Goal: Transaction & Acquisition: Subscribe to service/newsletter

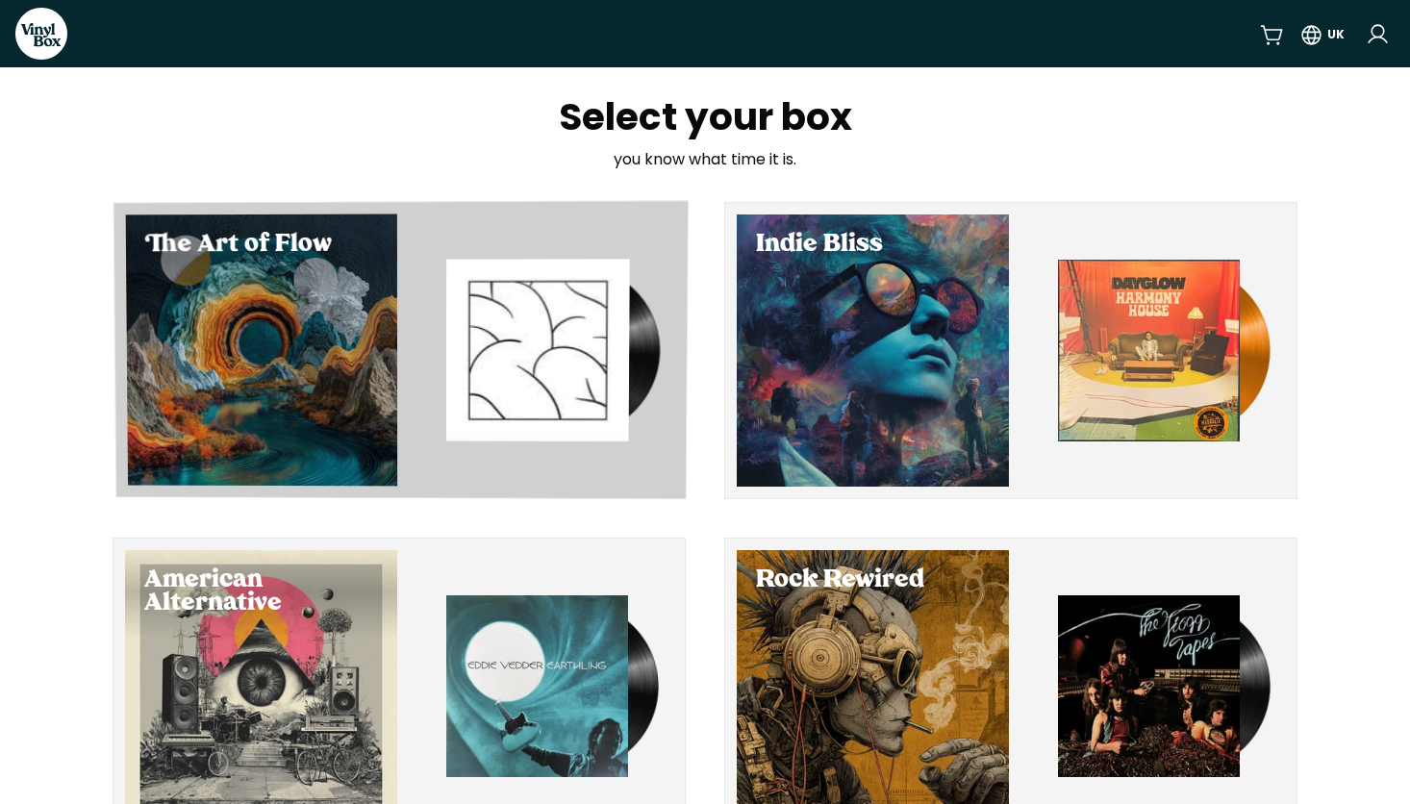
click at [374, 337] on div "Select The Art of Flow" at bounding box center [261, 350] width 271 height 272
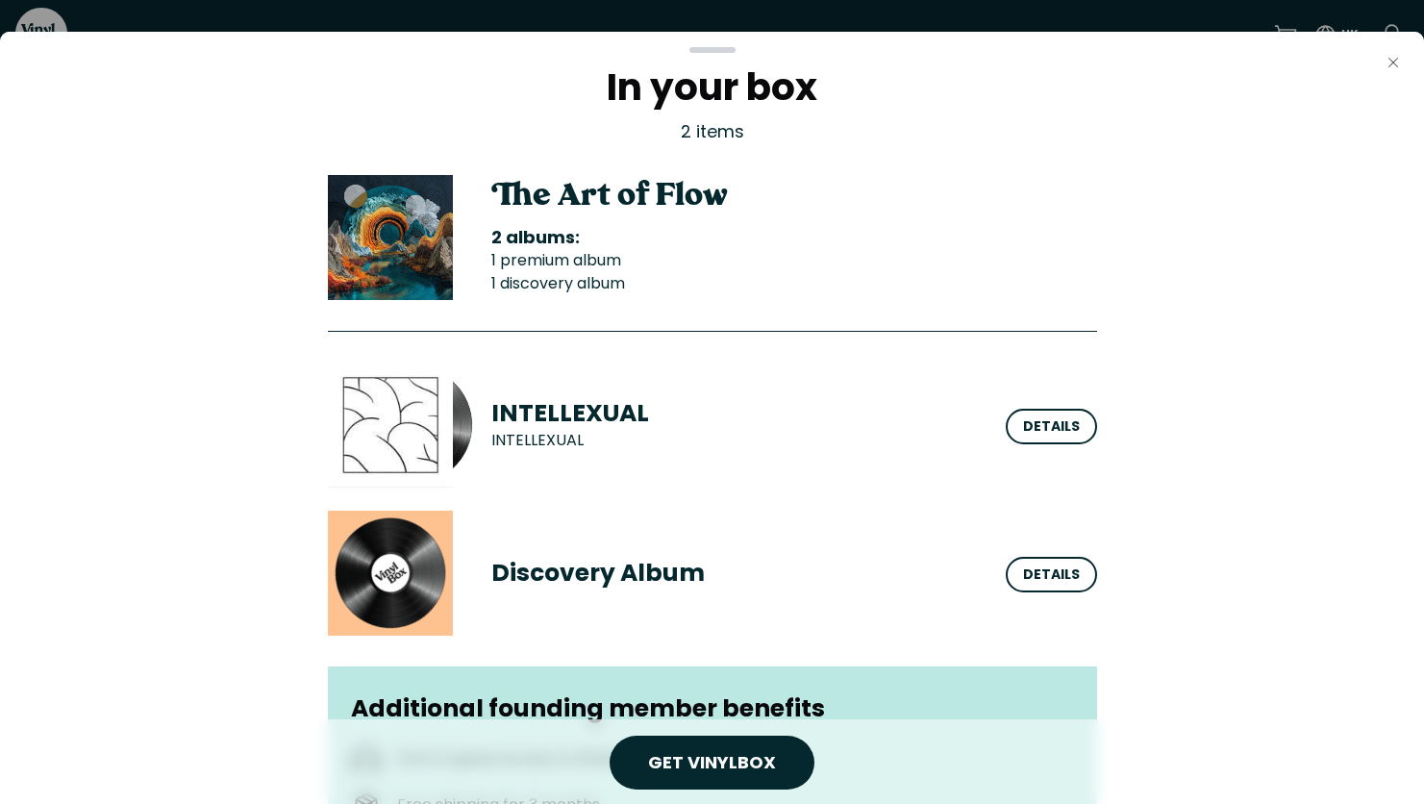
click at [1395, 64] on icon "button" at bounding box center [1394, 63] width 10 height 10
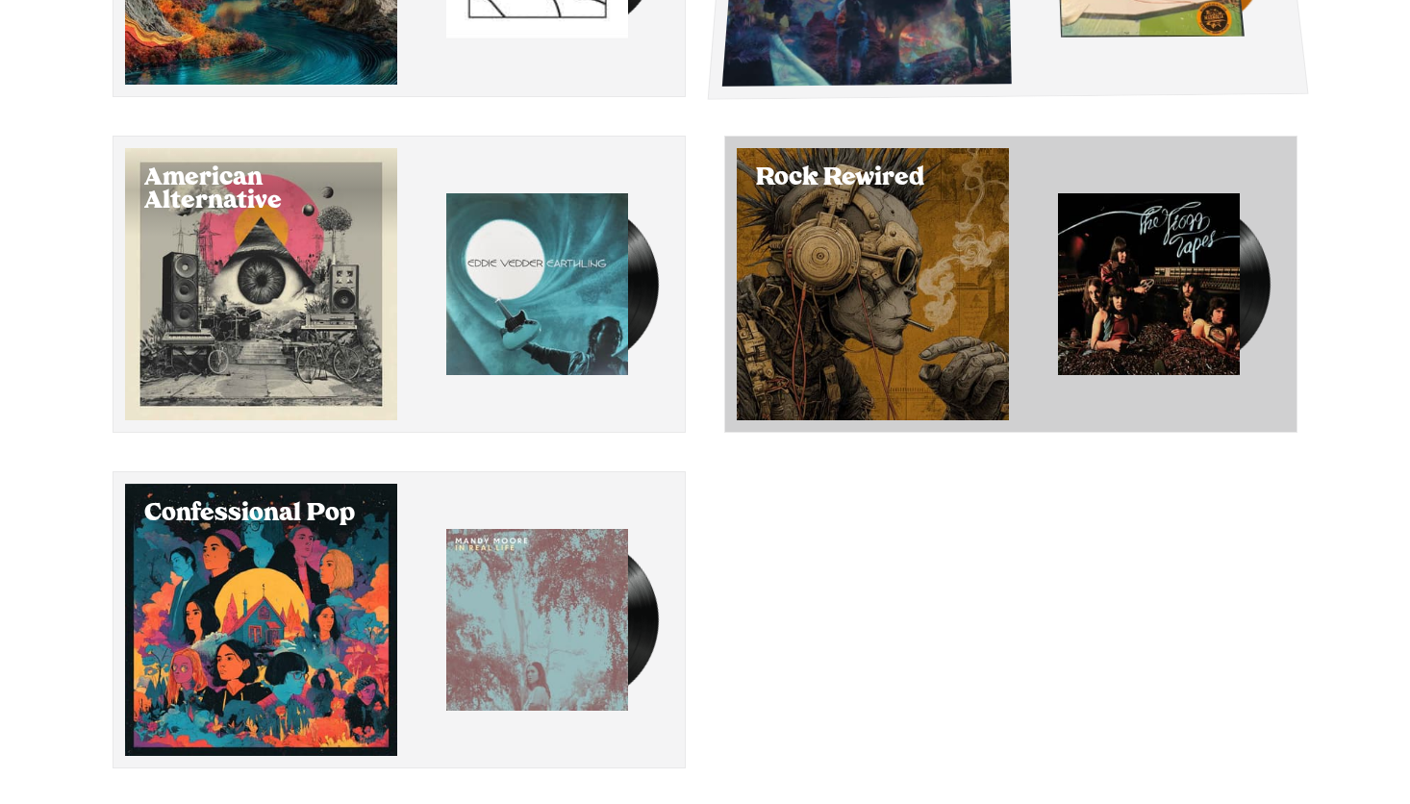
scroll to position [463, 0]
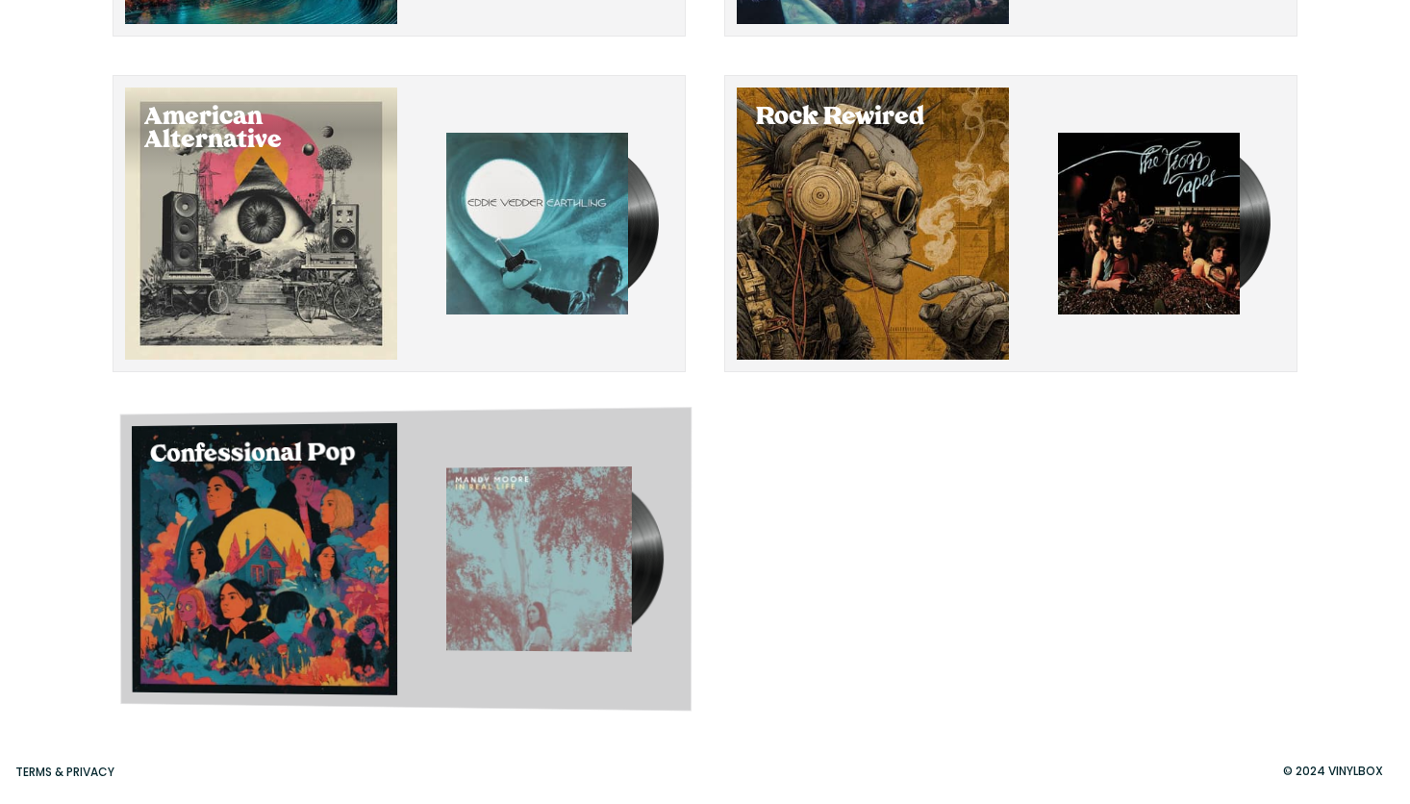
click at [311, 556] on div "Select Confessional Pop" at bounding box center [264, 559] width 265 height 272
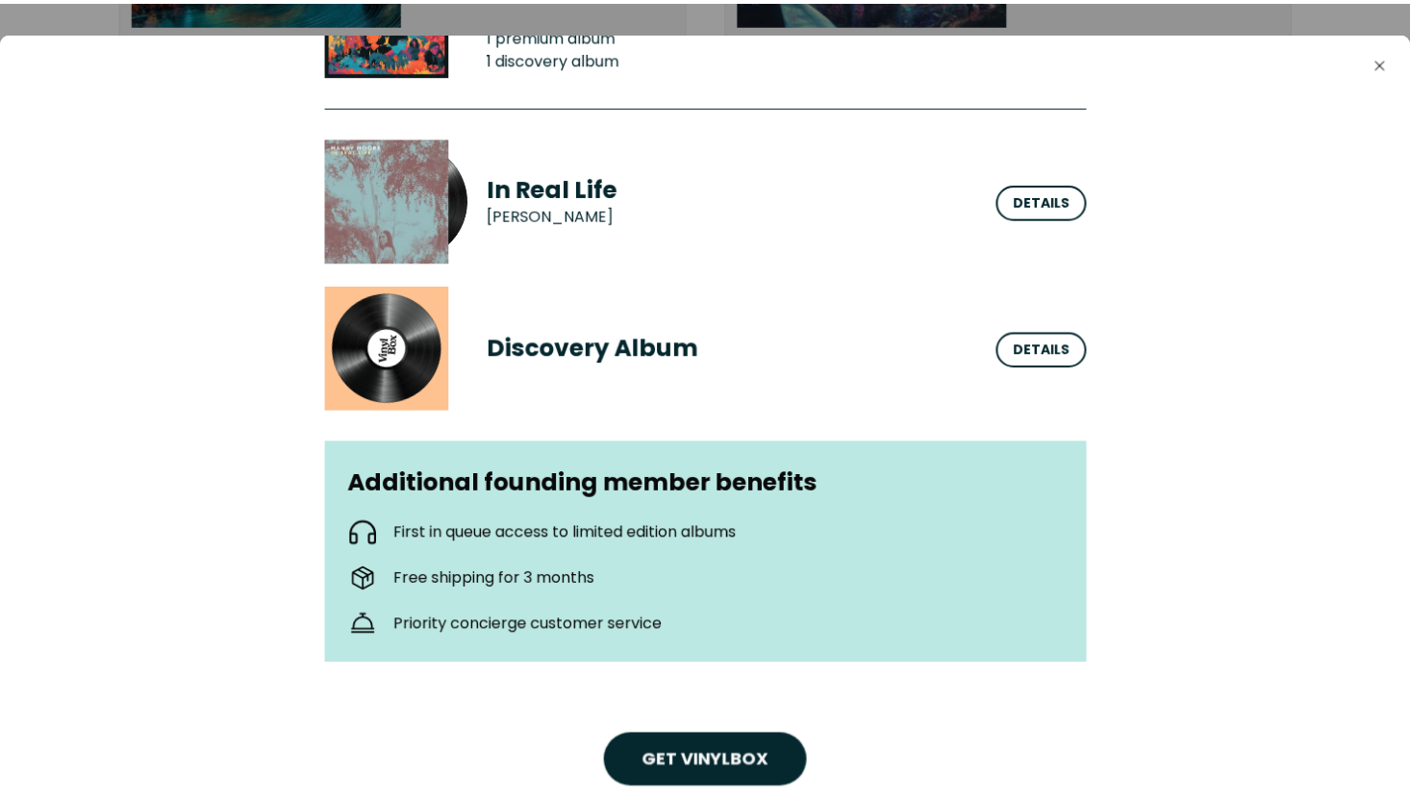
scroll to position [255, 0]
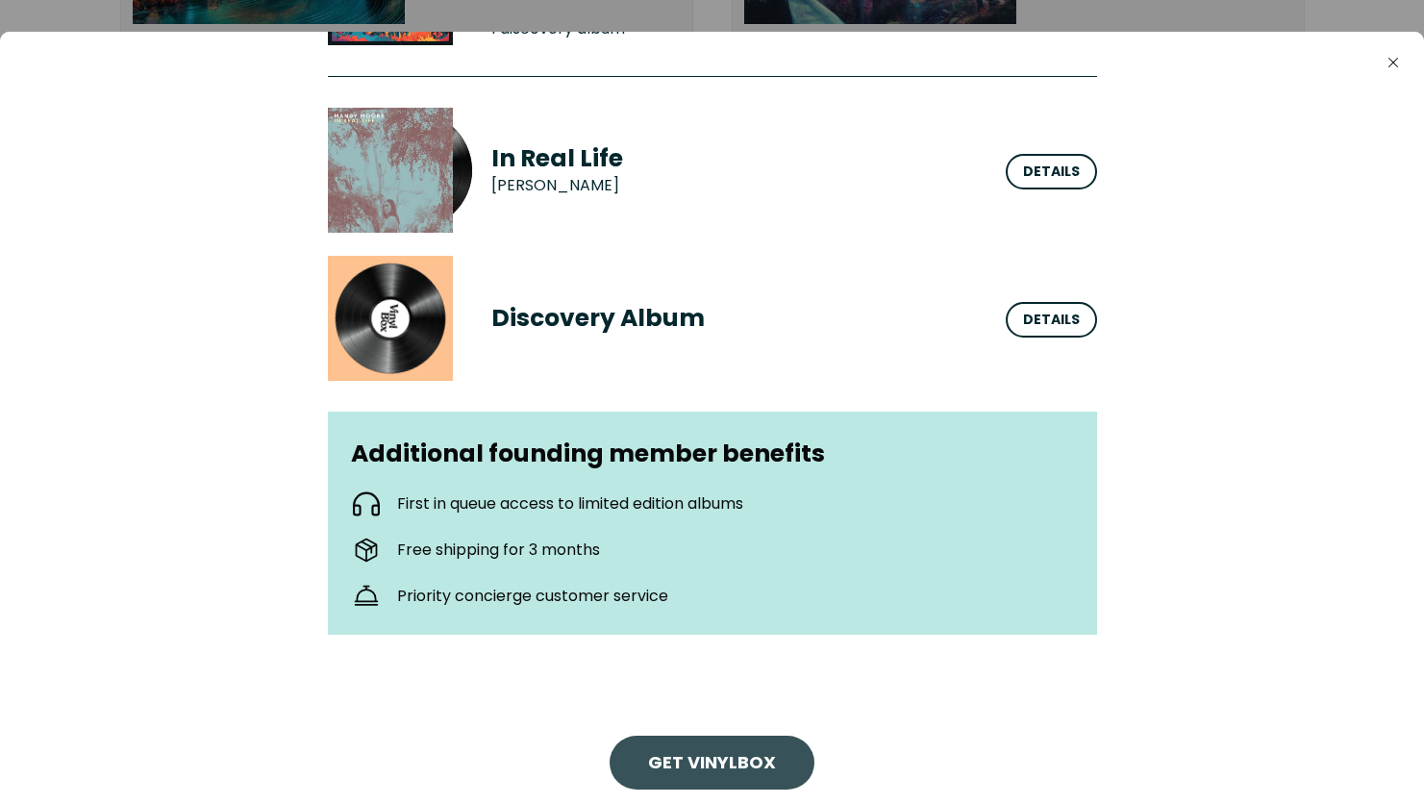
click at [725, 764] on link "Get VinylBox" at bounding box center [712, 763] width 128 height 24
